Goal: Information Seeking & Learning: Learn about a topic

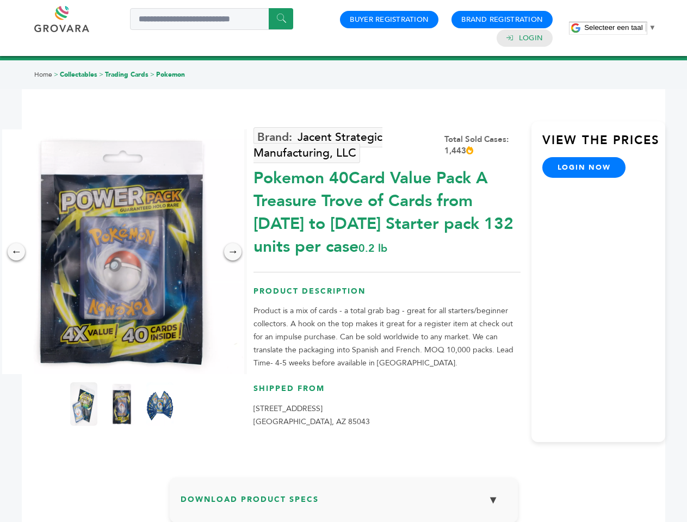
click at [620, 27] on span "Selecteer een taal" at bounding box center [613, 27] width 58 height 8
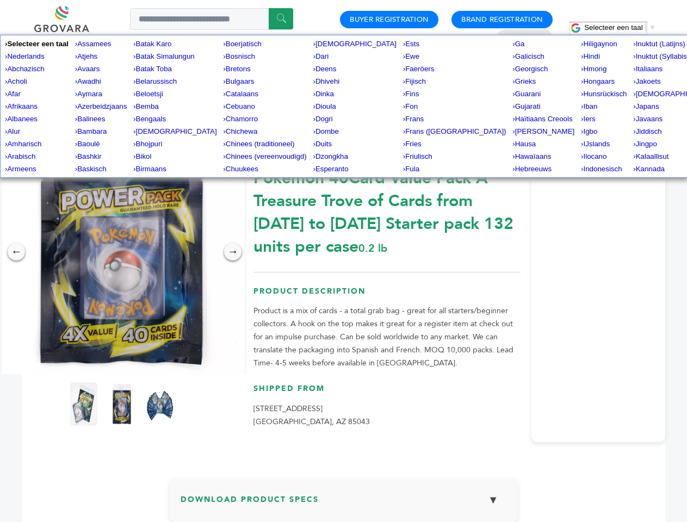
click at [122, 252] on img at bounding box center [121, 251] width 245 height 245
click at [0, 0] on div "×" at bounding box center [0, 0] width 0 height 0
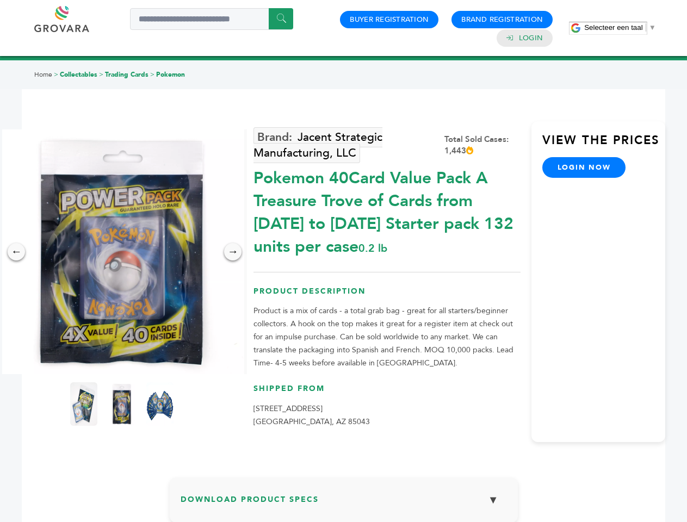
click at [233, 252] on div "→" at bounding box center [232, 251] width 17 height 17
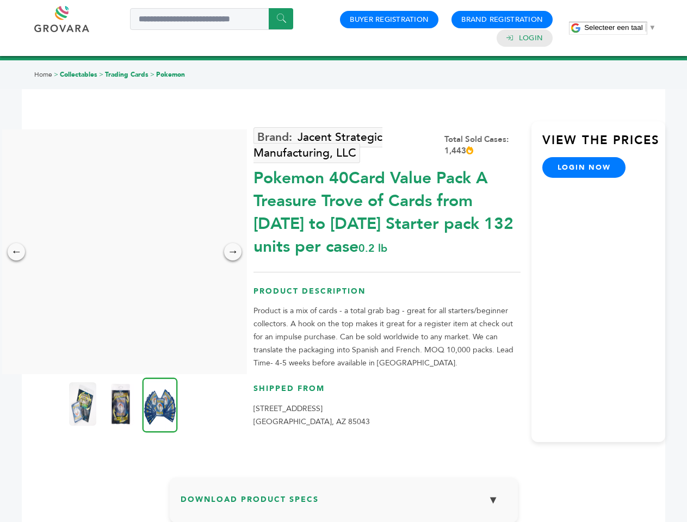
click at [84, 404] on img at bounding box center [82, 404] width 27 height 44
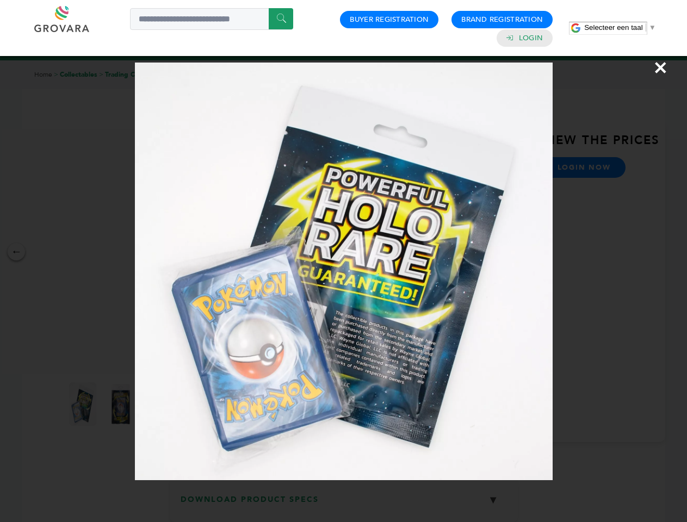
click at [122, 404] on div "×" at bounding box center [343, 261] width 687 height 522
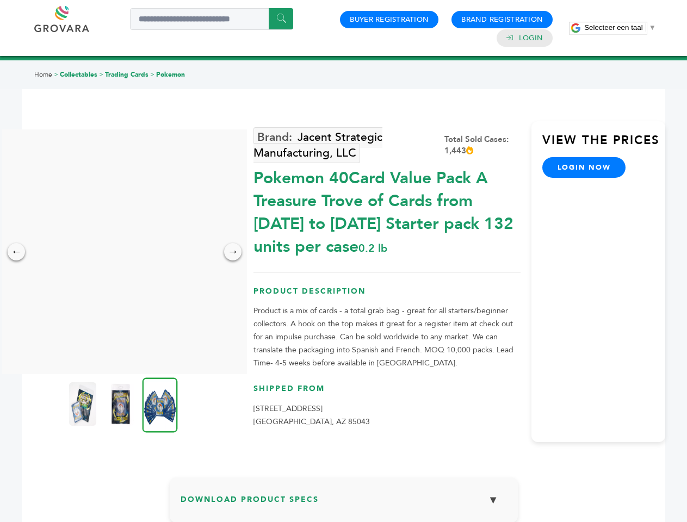
click at [160, 404] on img at bounding box center [160, 405] width 35 height 55
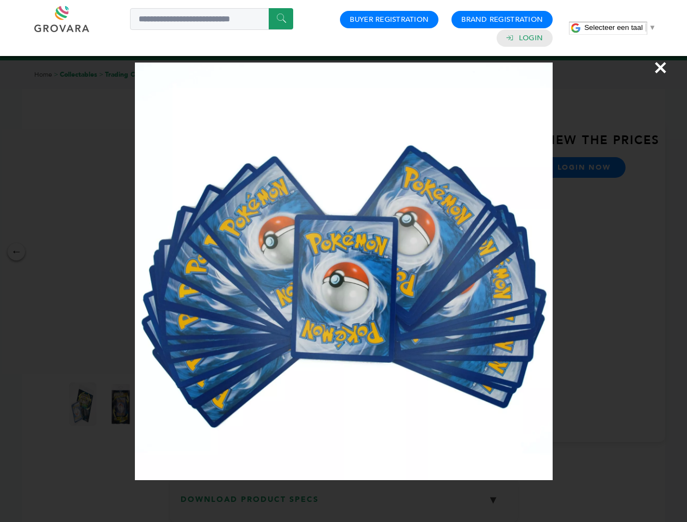
click at [344, 504] on div "×" at bounding box center [343, 261] width 687 height 522
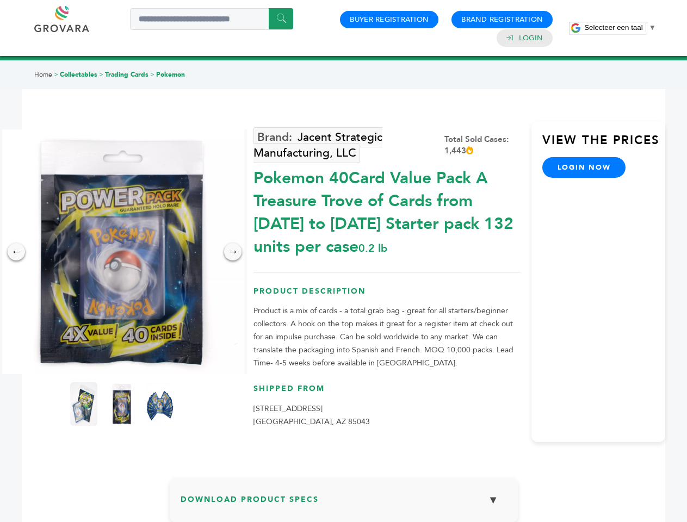
click at [620, 27] on span "Selecteer een taal" at bounding box center [613, 27] width 58 height 8
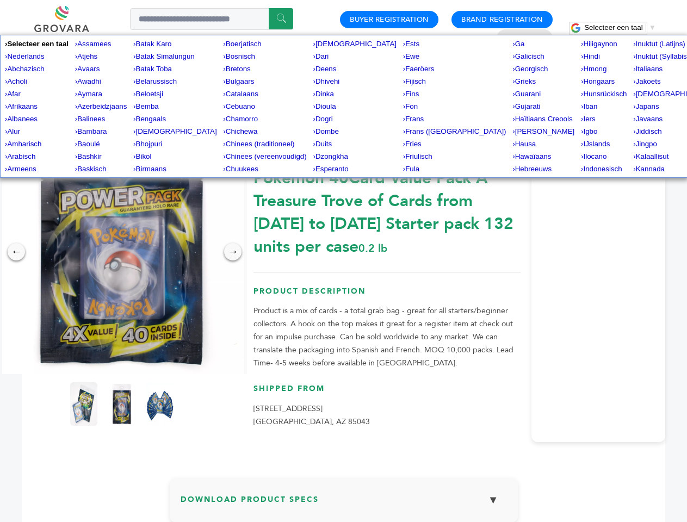
click at [122, 252] on img at bounding box center [121, 251] width 245 height 245
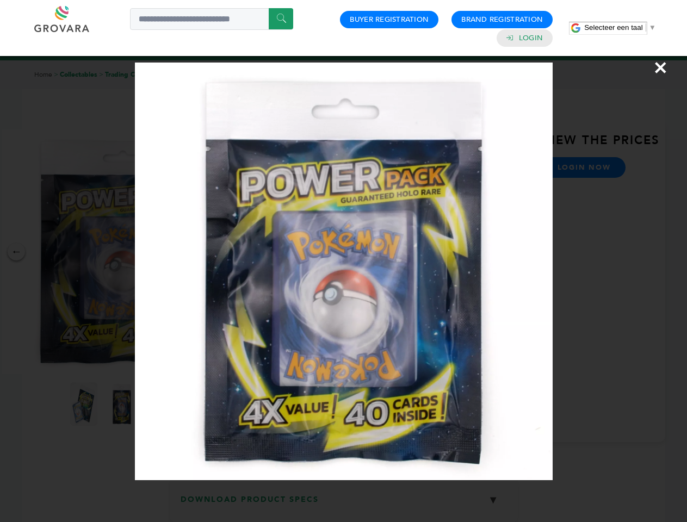
click at [16, 252] on div "×" at bounding box center [343, 261] width 687 height 522
click at [233, 252] on div "→" at bounding box center [232, 251] width 17 height 17
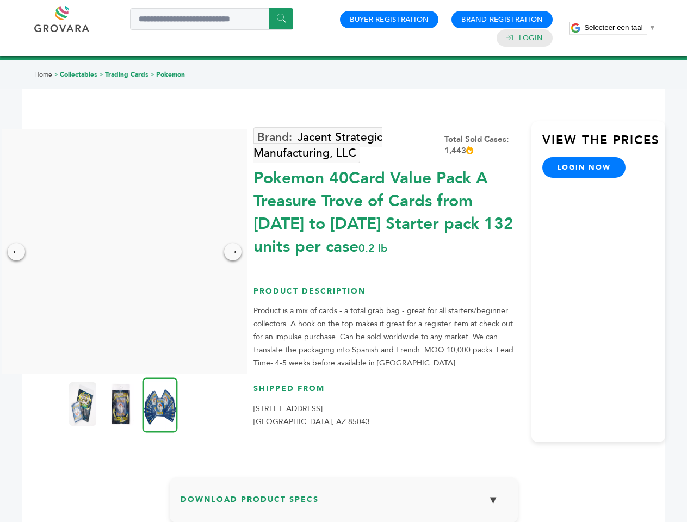
click at [84, 404] on img at bounding box center [82, 404] width 27 height 44
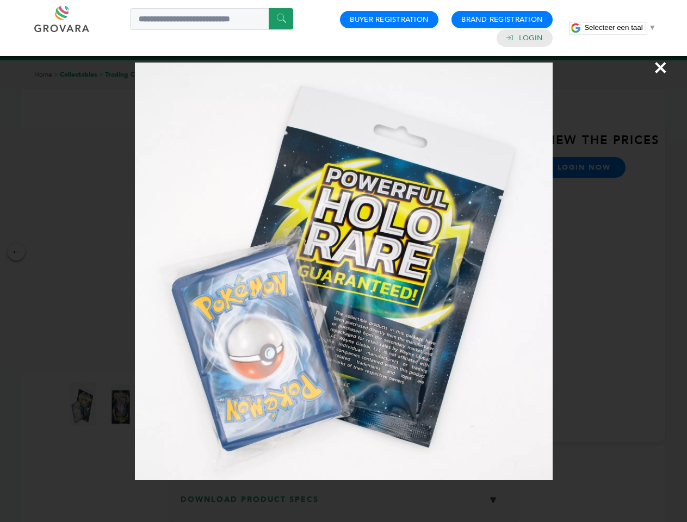
click at [122, 404] on div "×" at bounding box center [343, 261] width 687 height 522
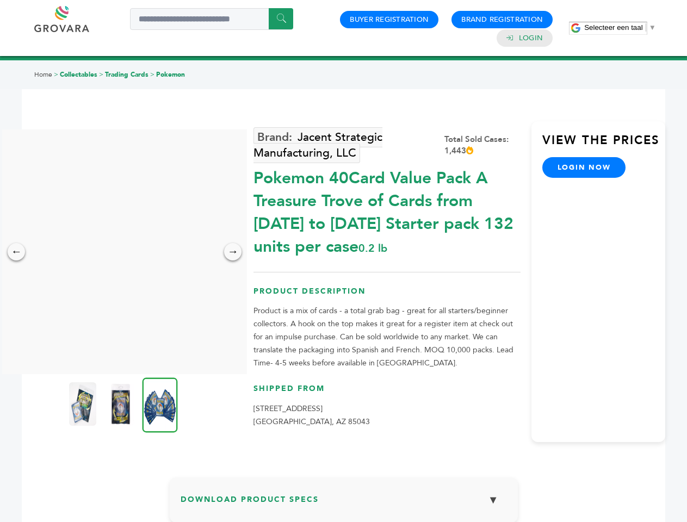
click at [160, 404] on img at bounding box center [160, 405] width 35 height 55
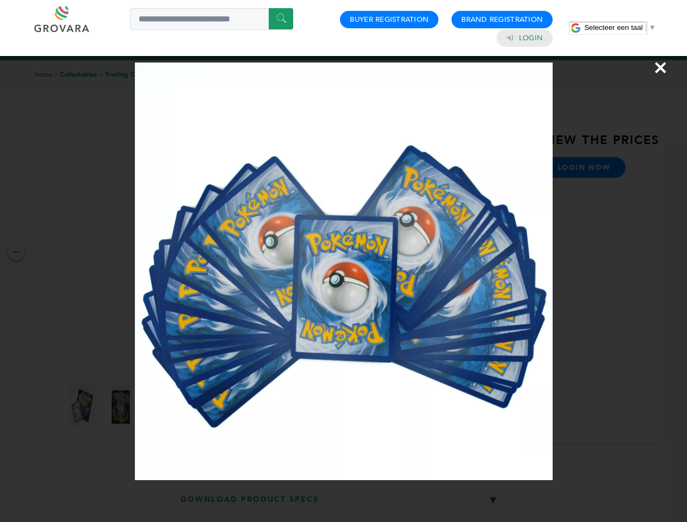
click at [344, 504] on div "×" at bounding box center [343, 261] width 687 height 522
